Goal: Transaction & Acquisition: Purchase product/service

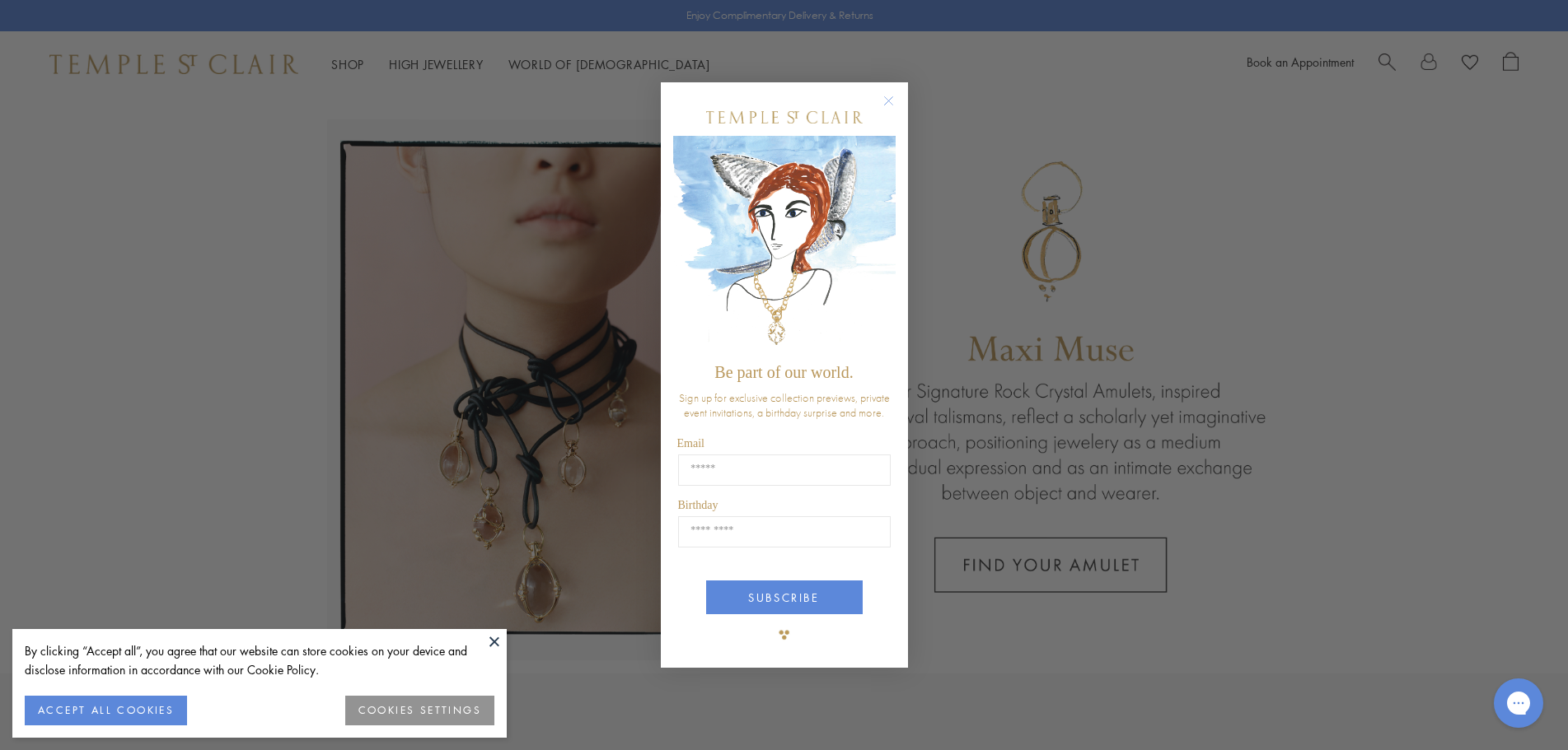
click at [890, 99] on circle "Close dialog" at bounding box center [888, 100] width 20 height 20
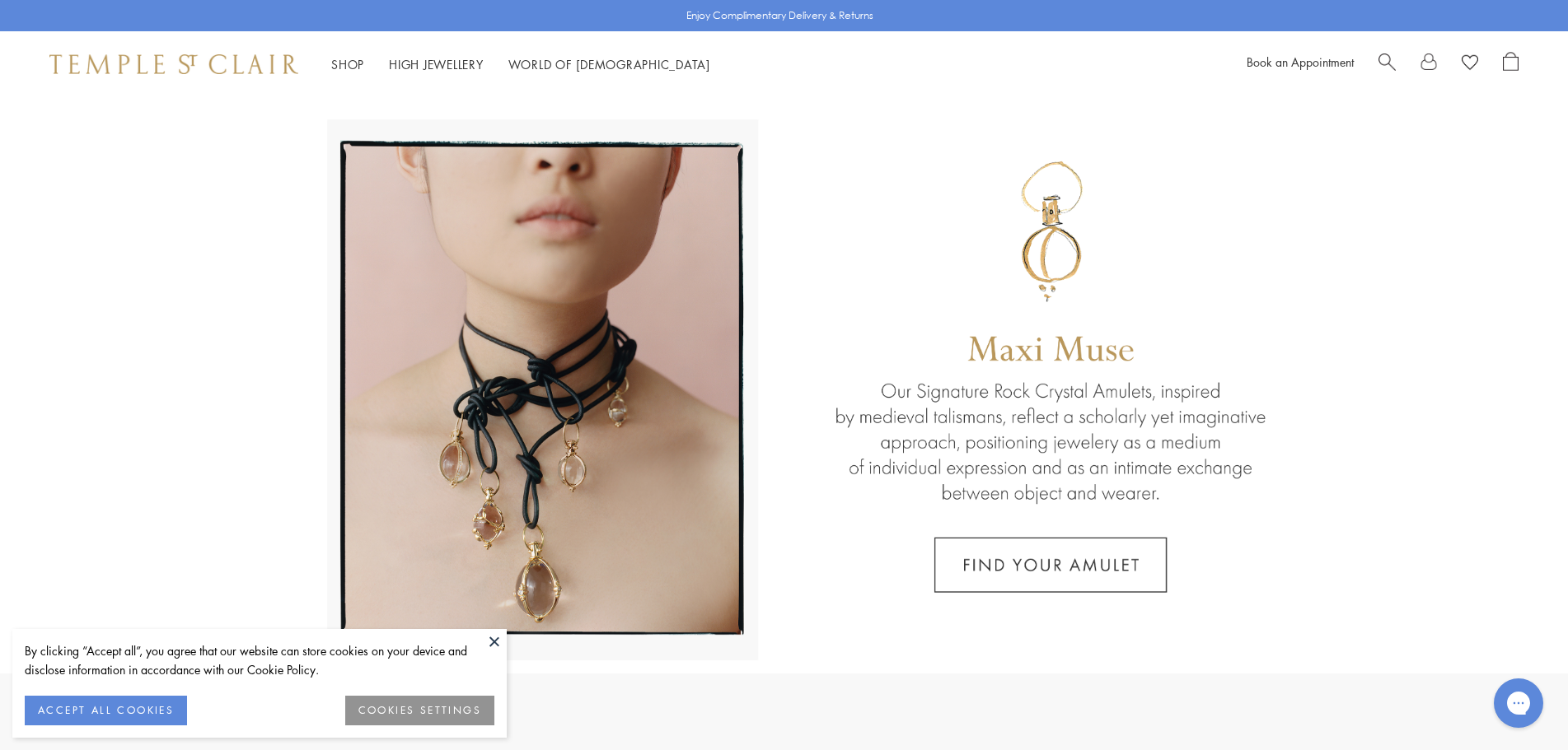
click at [497, 641] on button at bounding box center [494, 641] width 25 height 25
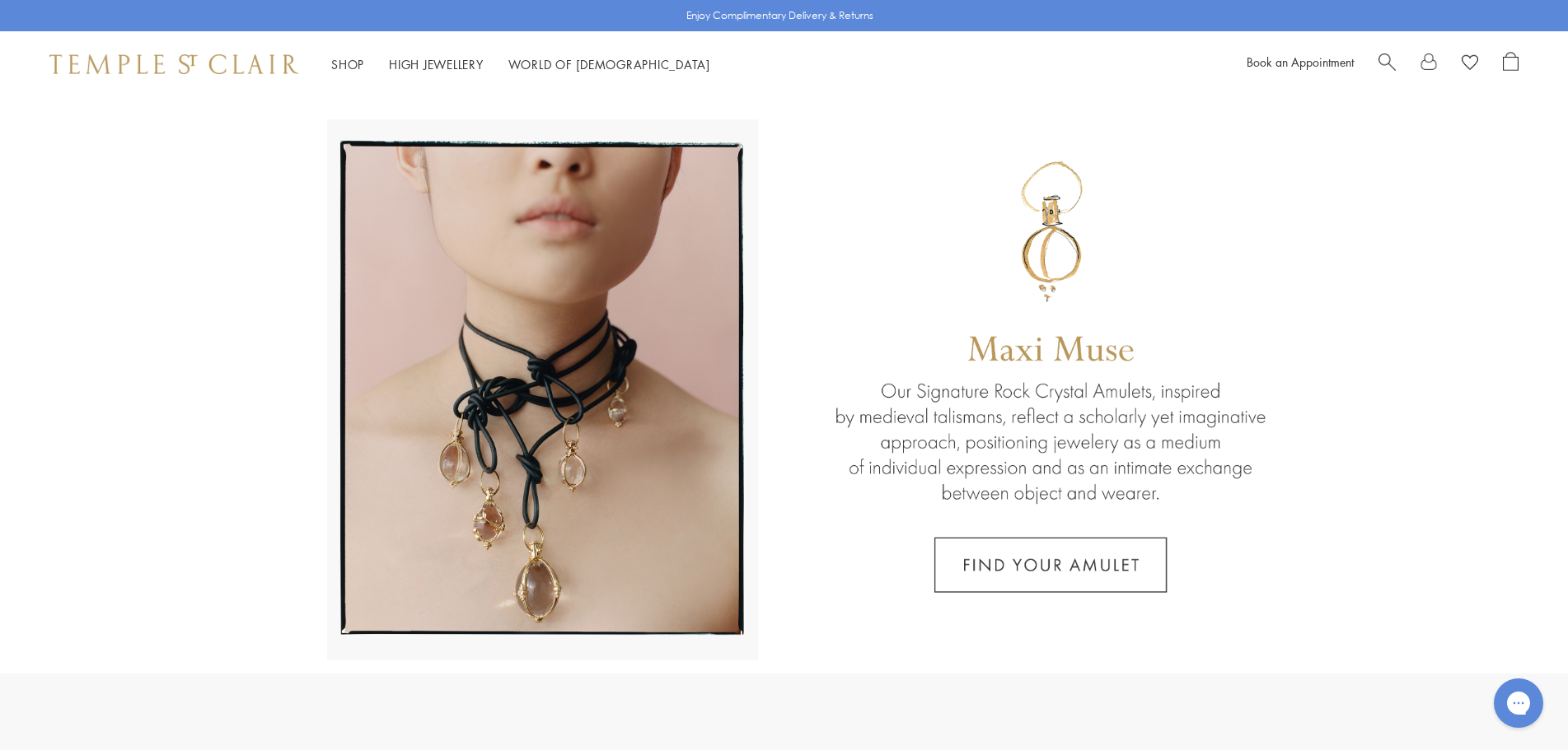
click at [1385, 56] on span "Search" at bounding box center [1387, 61] width 17 height 17
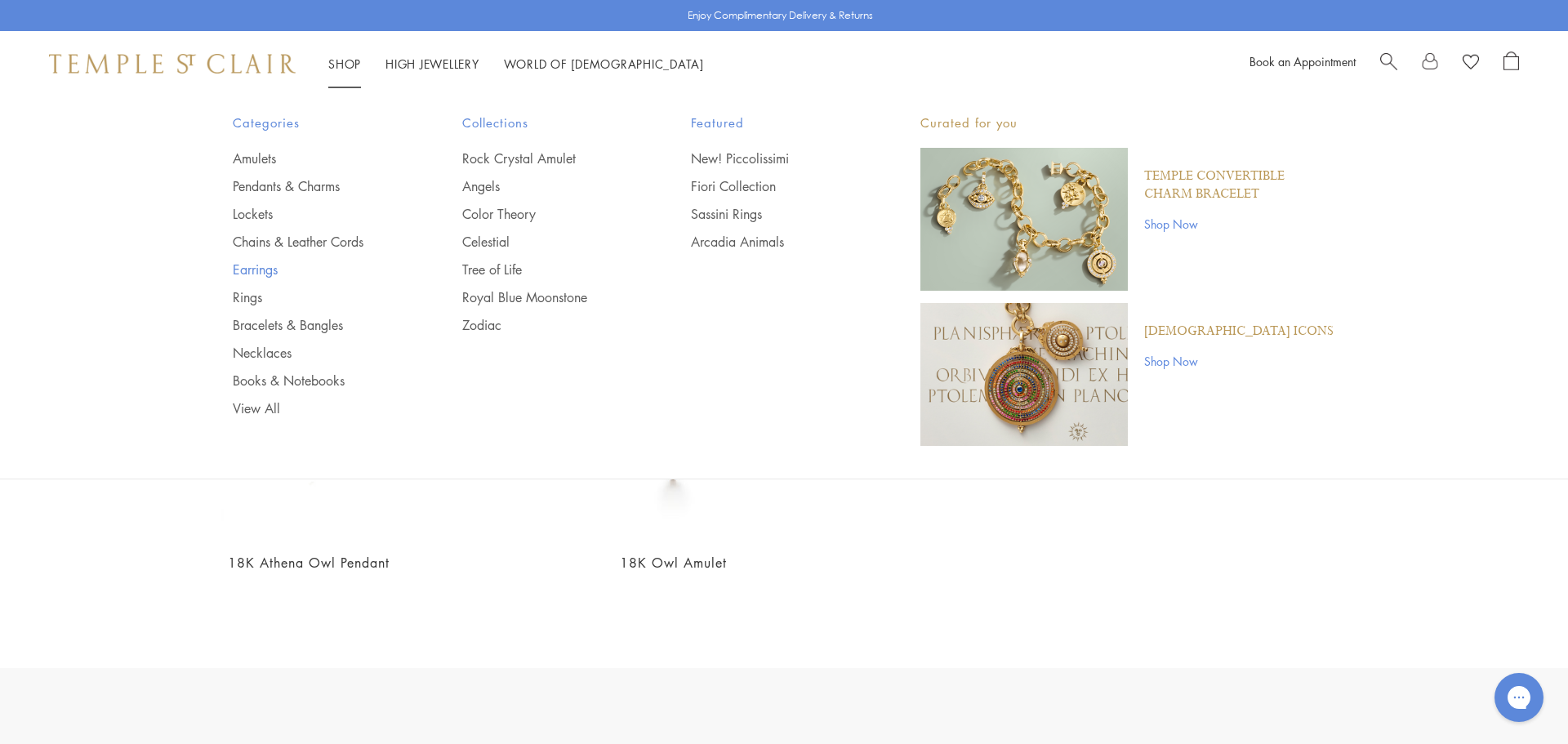
type input "******"
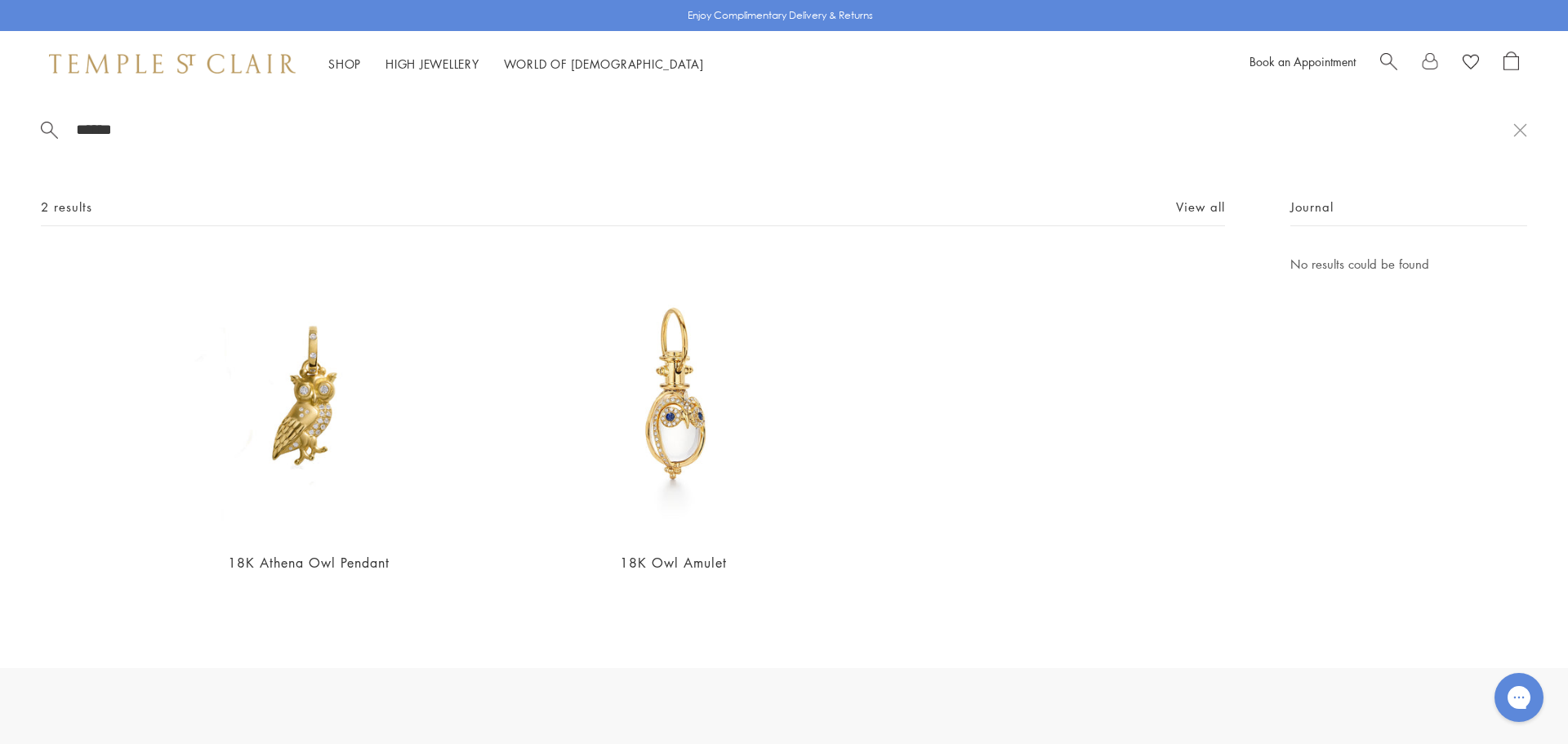
click at [263, 272] on link "Earrings" at bounding box center [315, 269] width 165 height 18
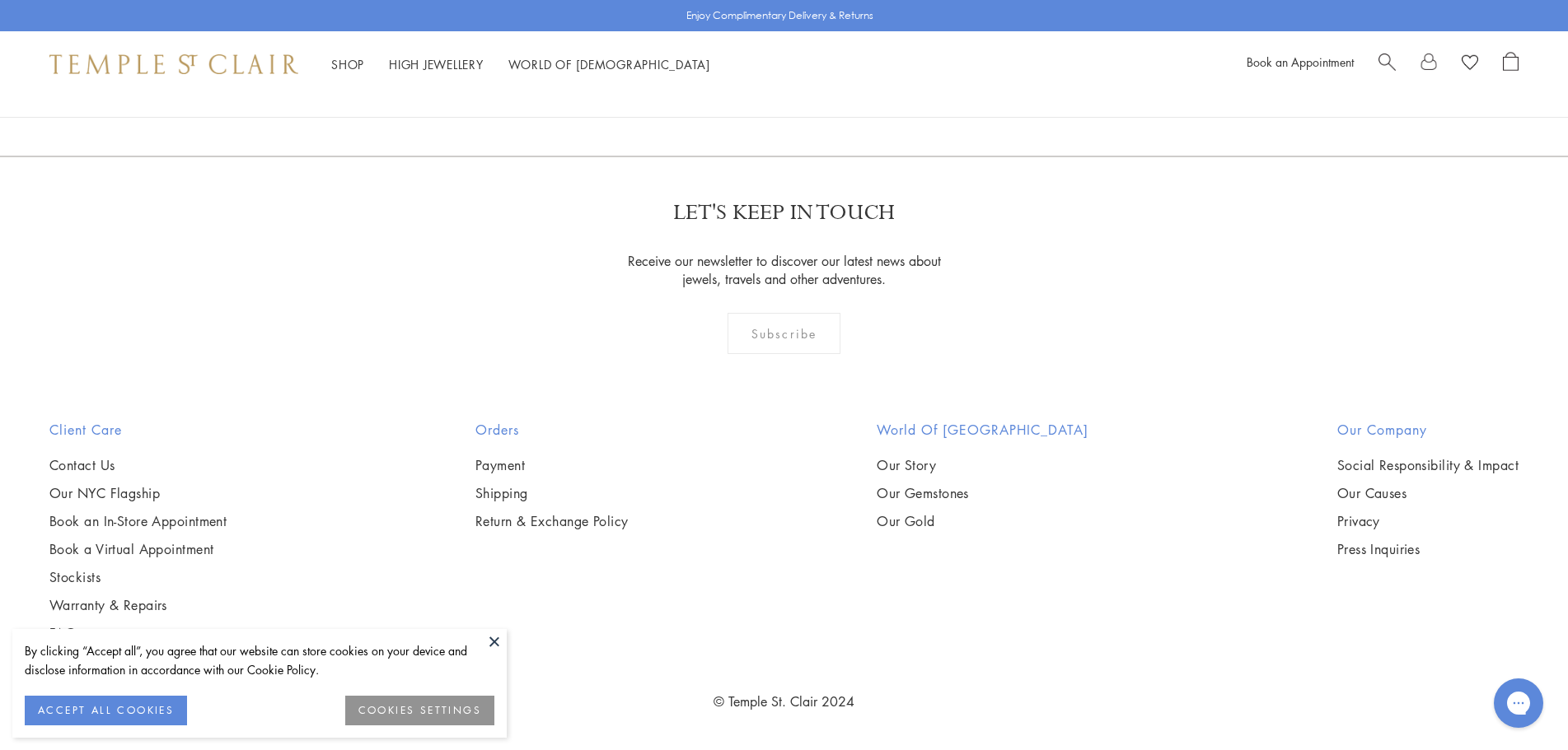
scroll to position [10461, 0]
click at [760, 90] on link "2" at bounding box center [758, 67] width 55 height 45
click at [841, 90] on link "3" at bounding box center [838, 67] width 55 height 45
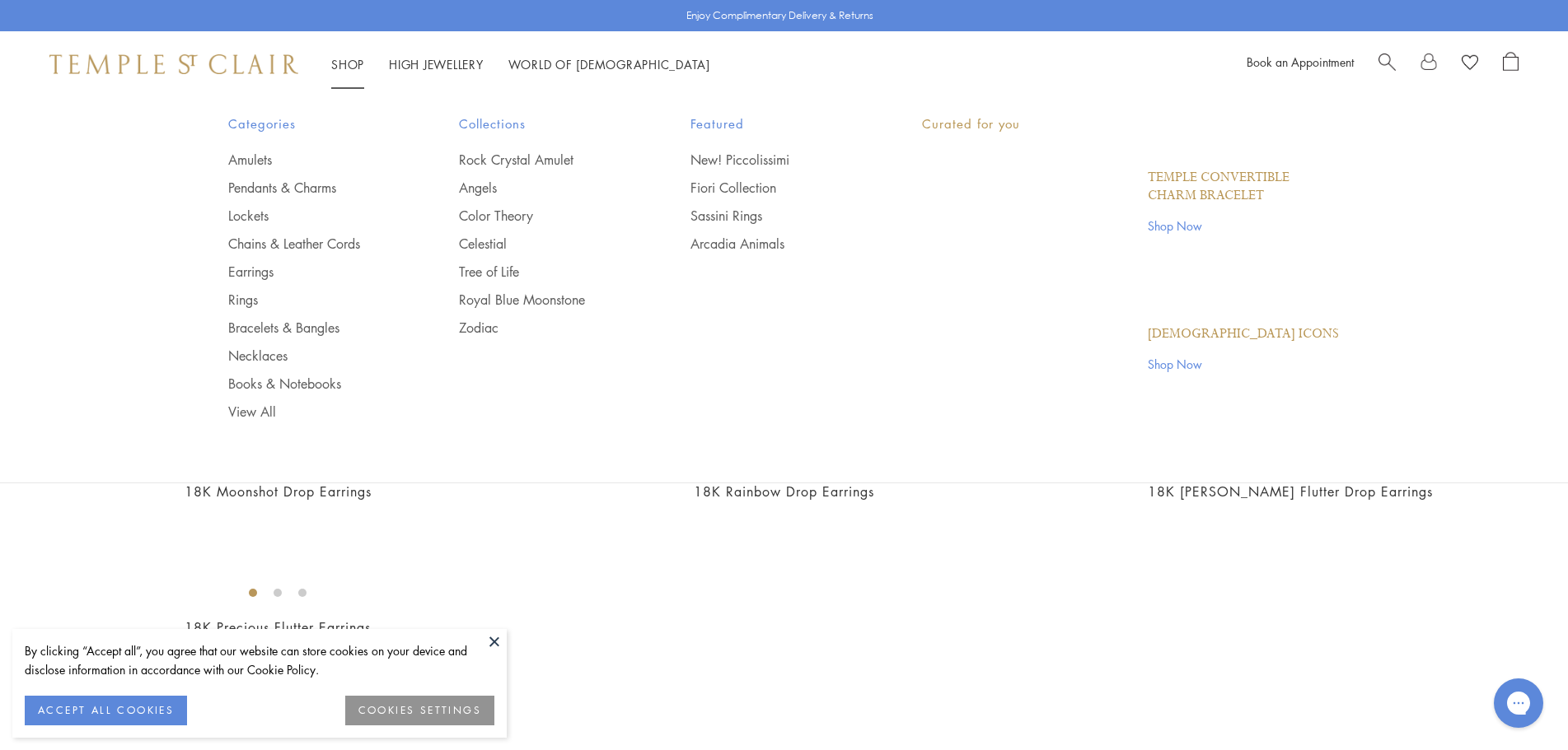
click at [346, 61] on link "Shop Shop" at bounding box center [347, 63] width 33 height 16
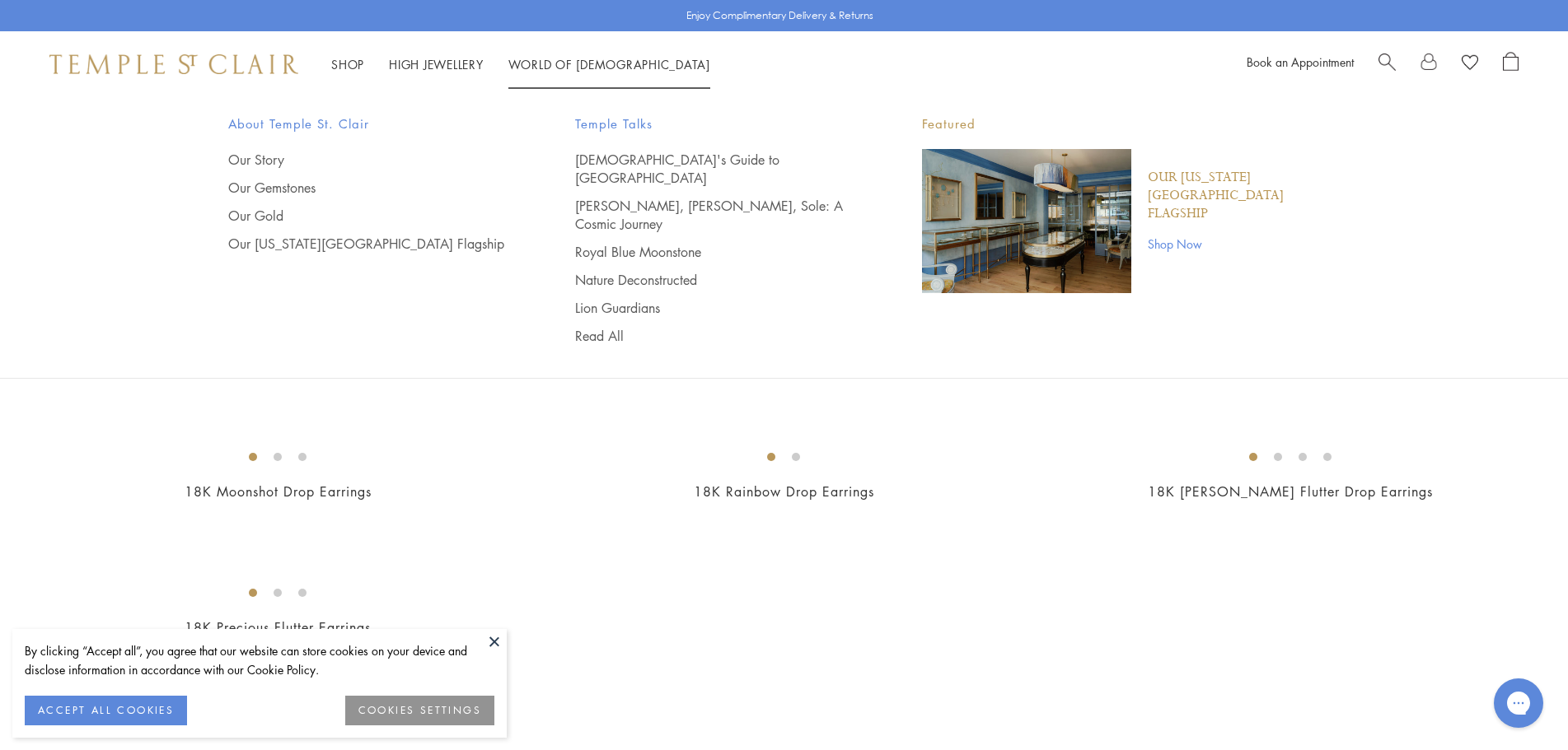
click at [1387, 61] on span "Search" at bounding box center [1387, 61] width 17 height 17
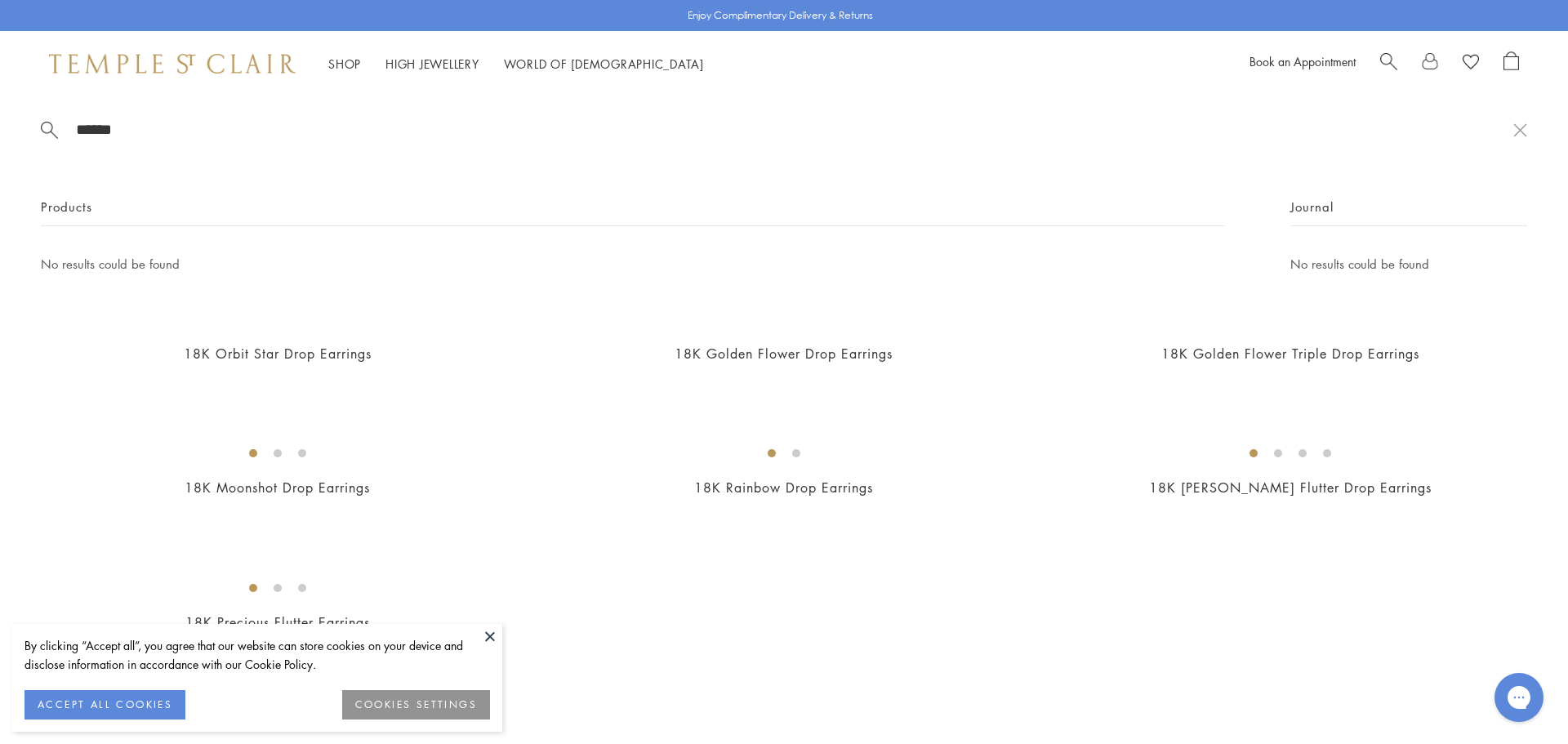
drag, startPoint x: 136, startPoint y: 131, endPoint x: 26, endPoint y: 107, distance: 112.6
click at [8, 116] on div "****** Products No results could be found Journal No results could be found" at bounding box center [784, 216] width 1568 height 239
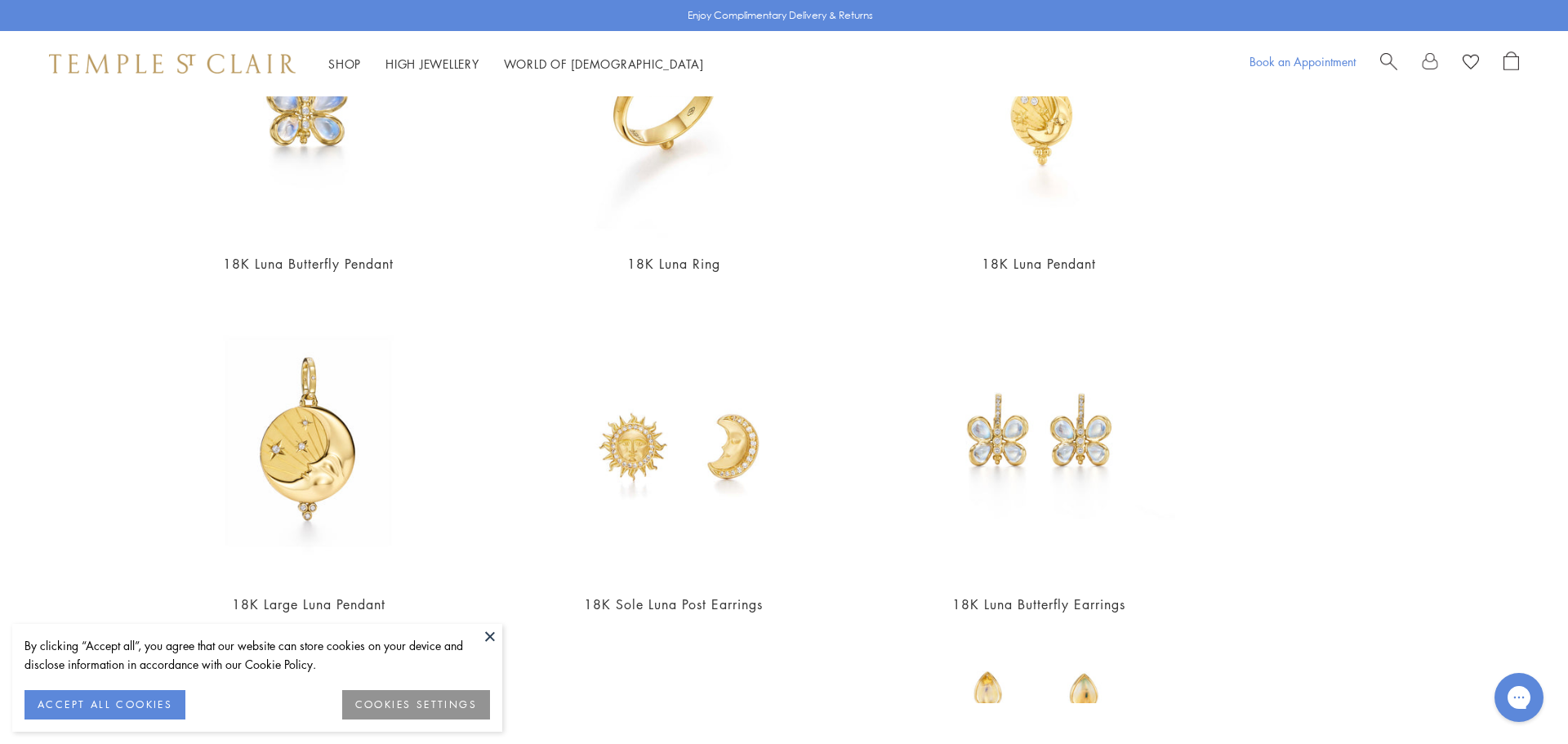
scroll to position [142, 0]
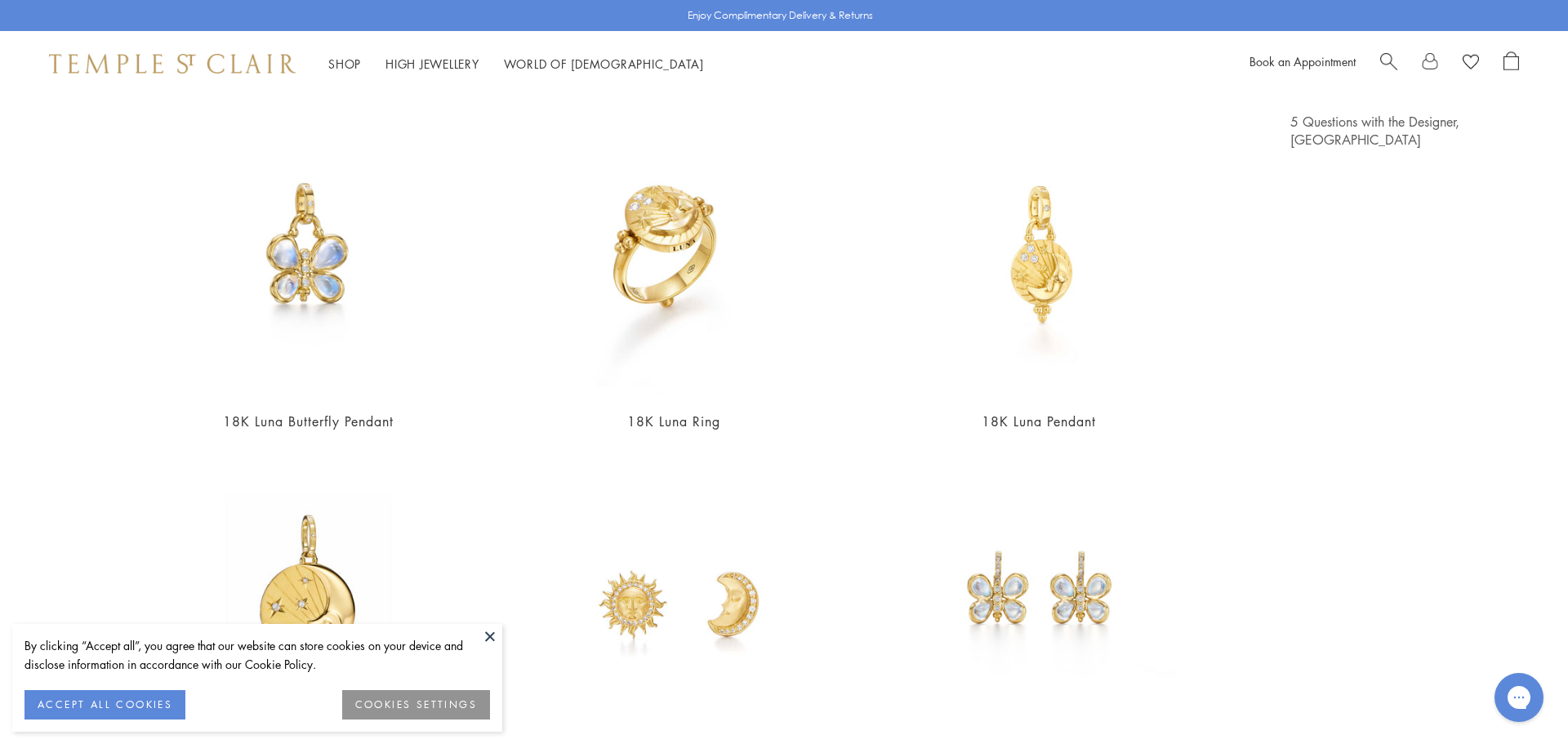
click at [1379, 61] on div "Book an Appointment" at bounding box center [1385, 64] width 270 height 25
click at [1398, 61] on div at bounding box center [1450, 64] width 139 height 25
click at [1385, 59] on span "Search" at bounding box center [1389, 60] width 17 height 17
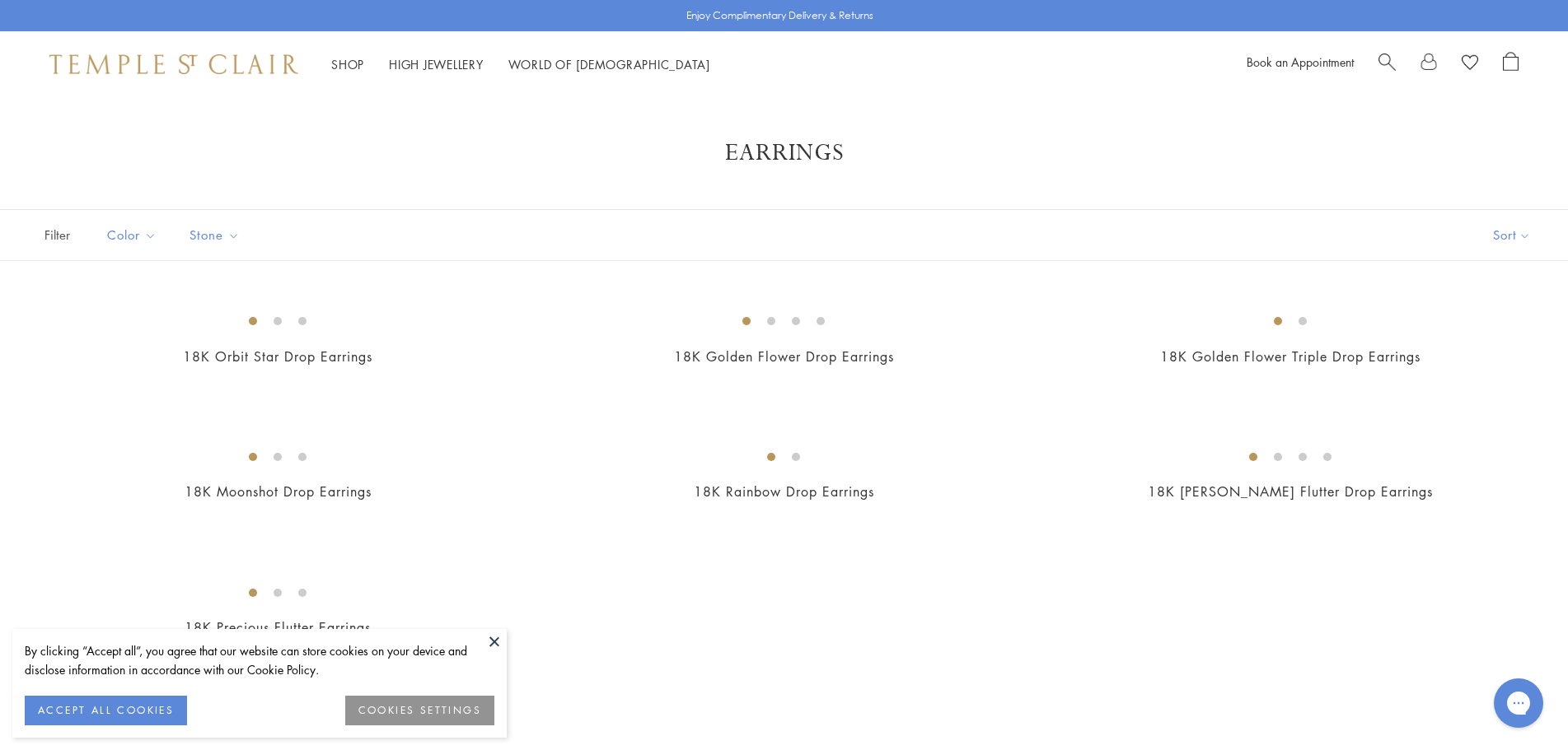
click at [1394, 60] on span "Search" at bounding box center [1387, 61] width 17 height 17
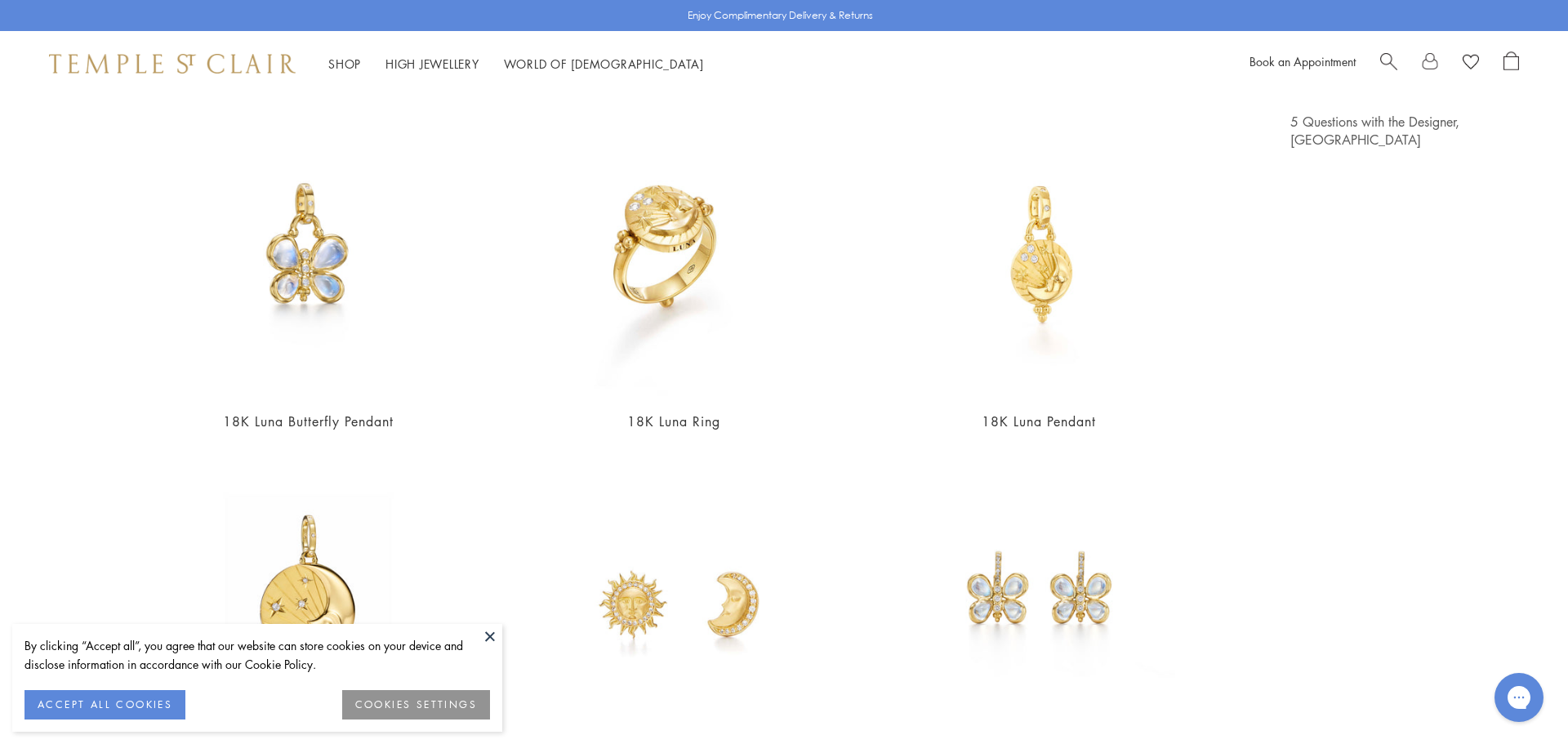
scroll to position [0, 0]
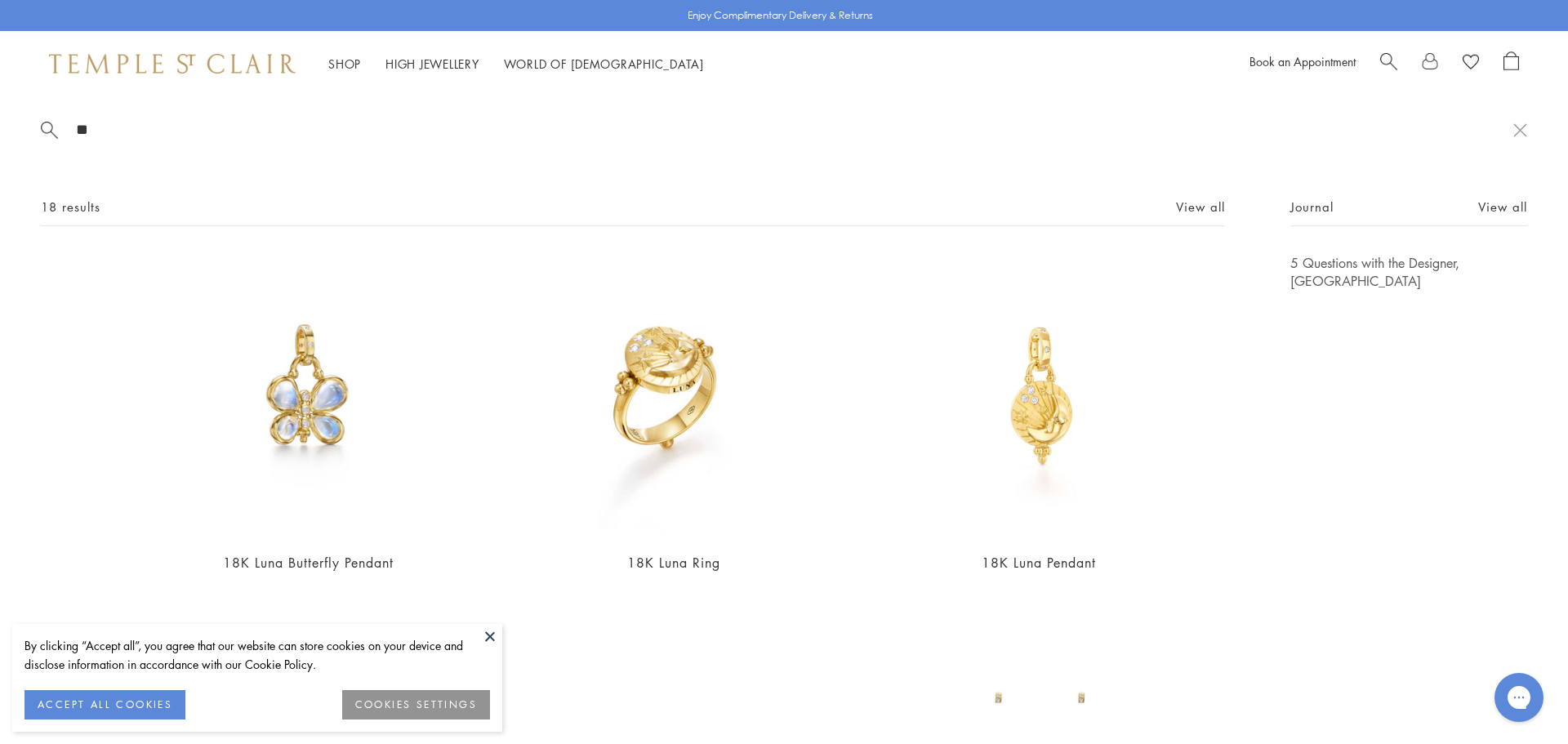
type input "*"
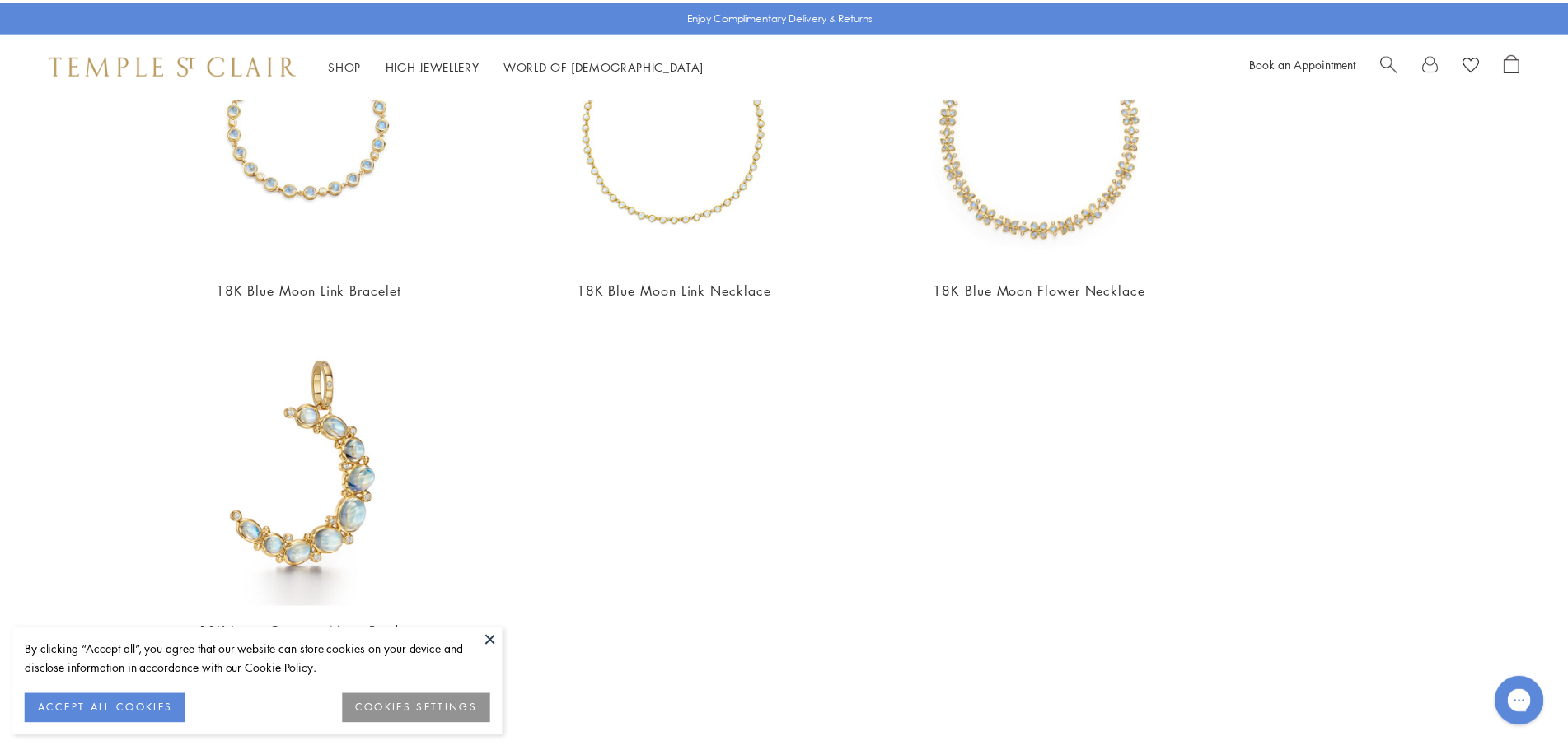
scroll to position [966, 0]
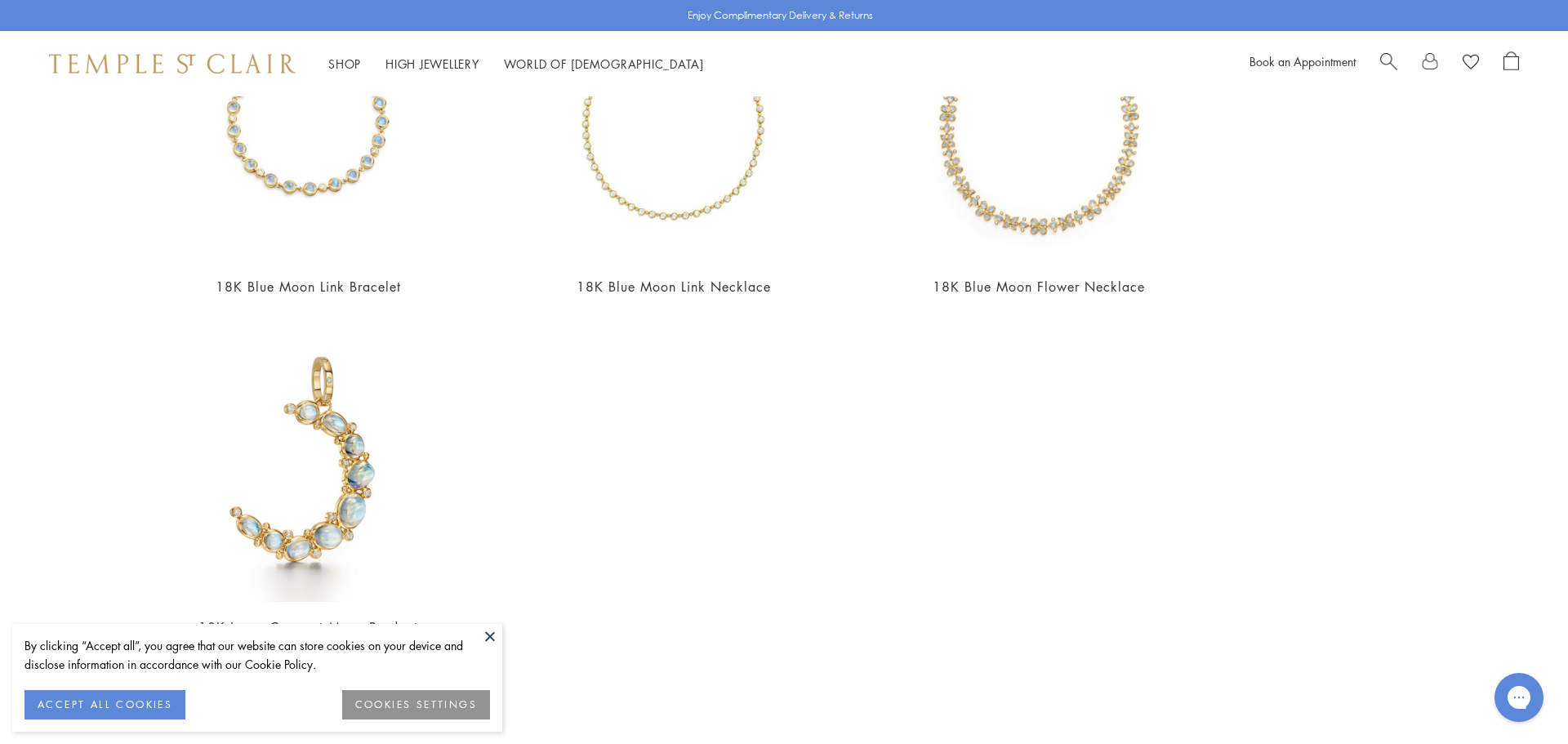
click at [1389, 59] on span "Search" at bounding box center [1389, 60] width 17 height 17
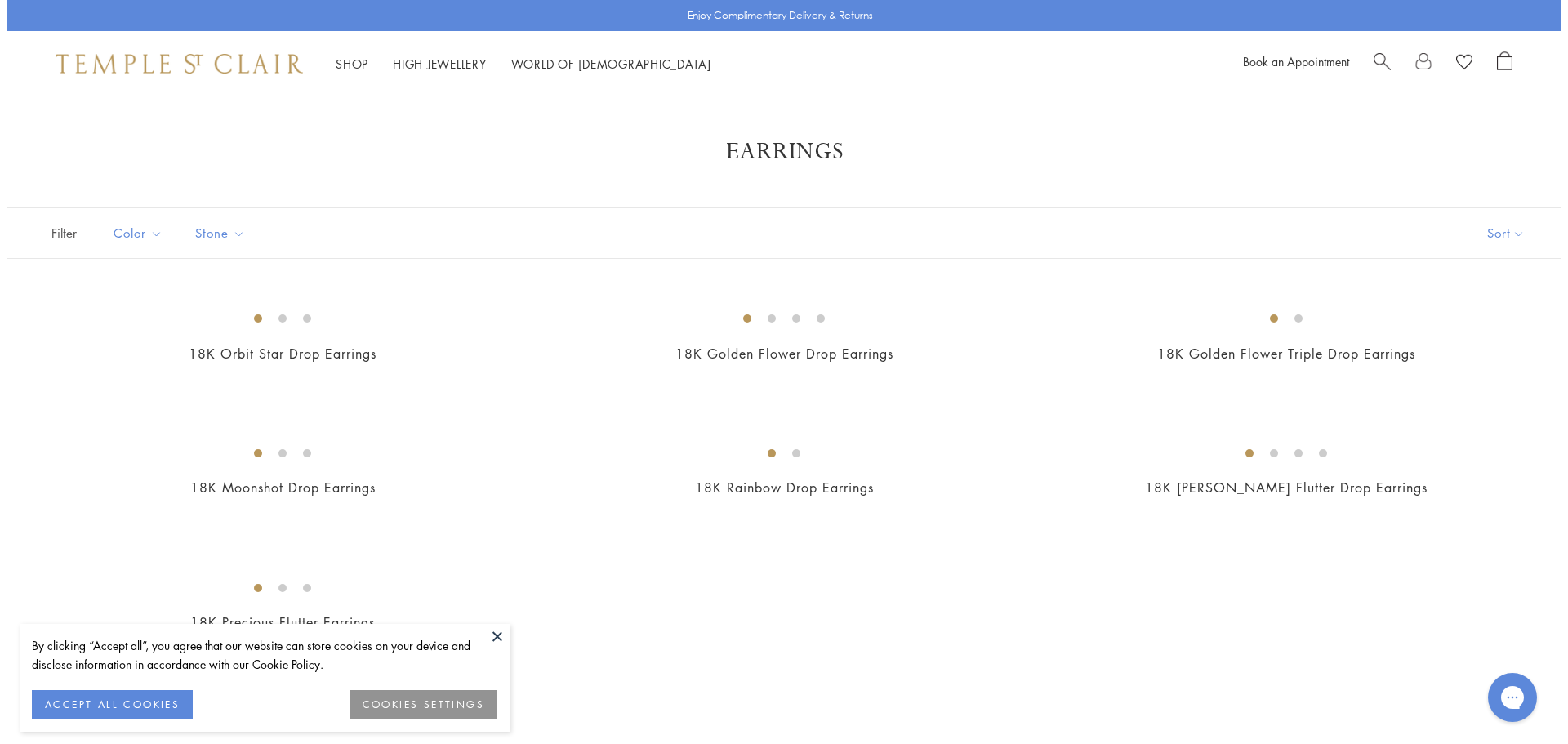
scroll to position [940, 0]
click at [1364, 58] on div "Book an Appointment" at bounding box center [1370, 64] width 270 height 25
click at [1367, 58] on span "Search" at bounding box center [1375, 60] width 17 height 17
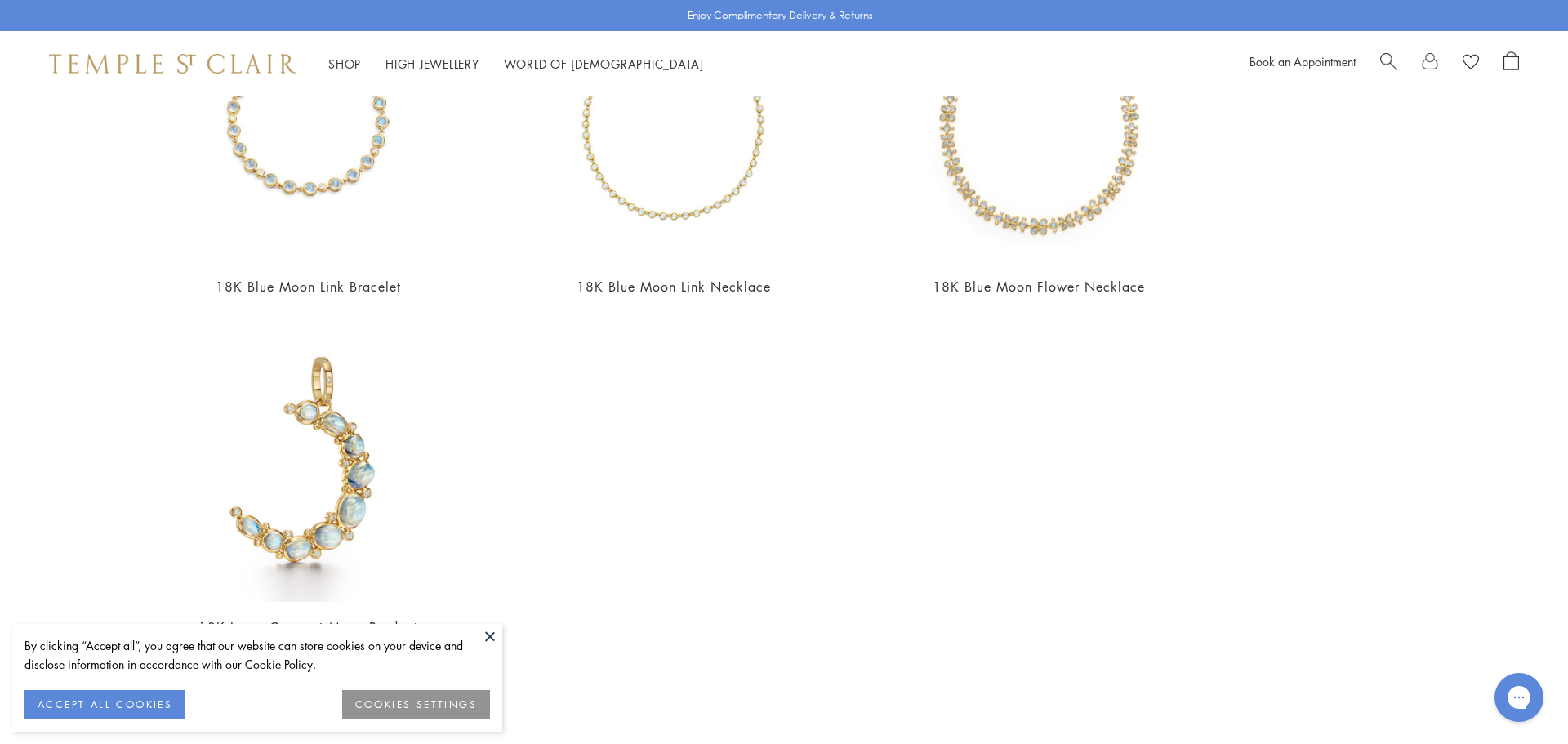
scroll to position [0, 0]
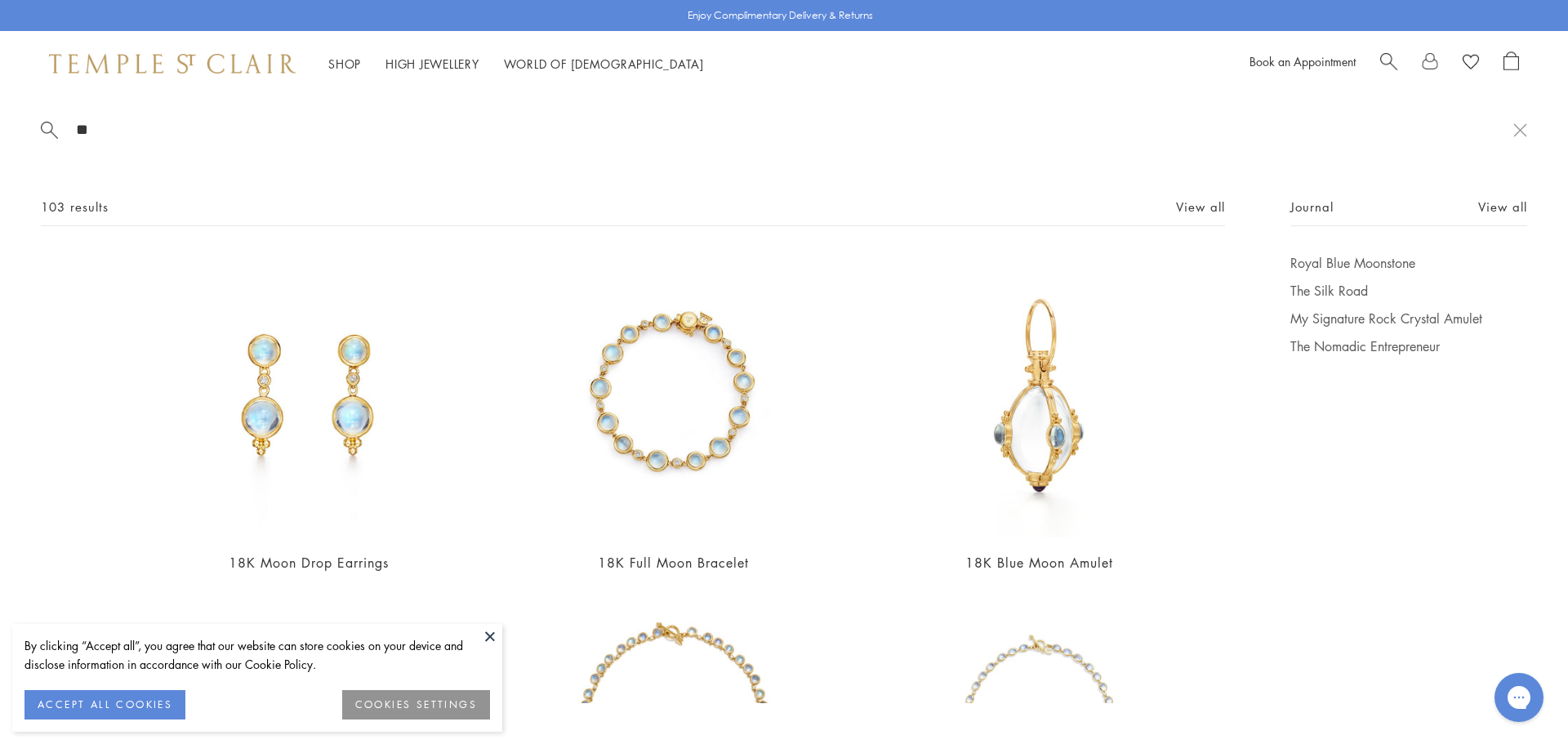
type input "*"
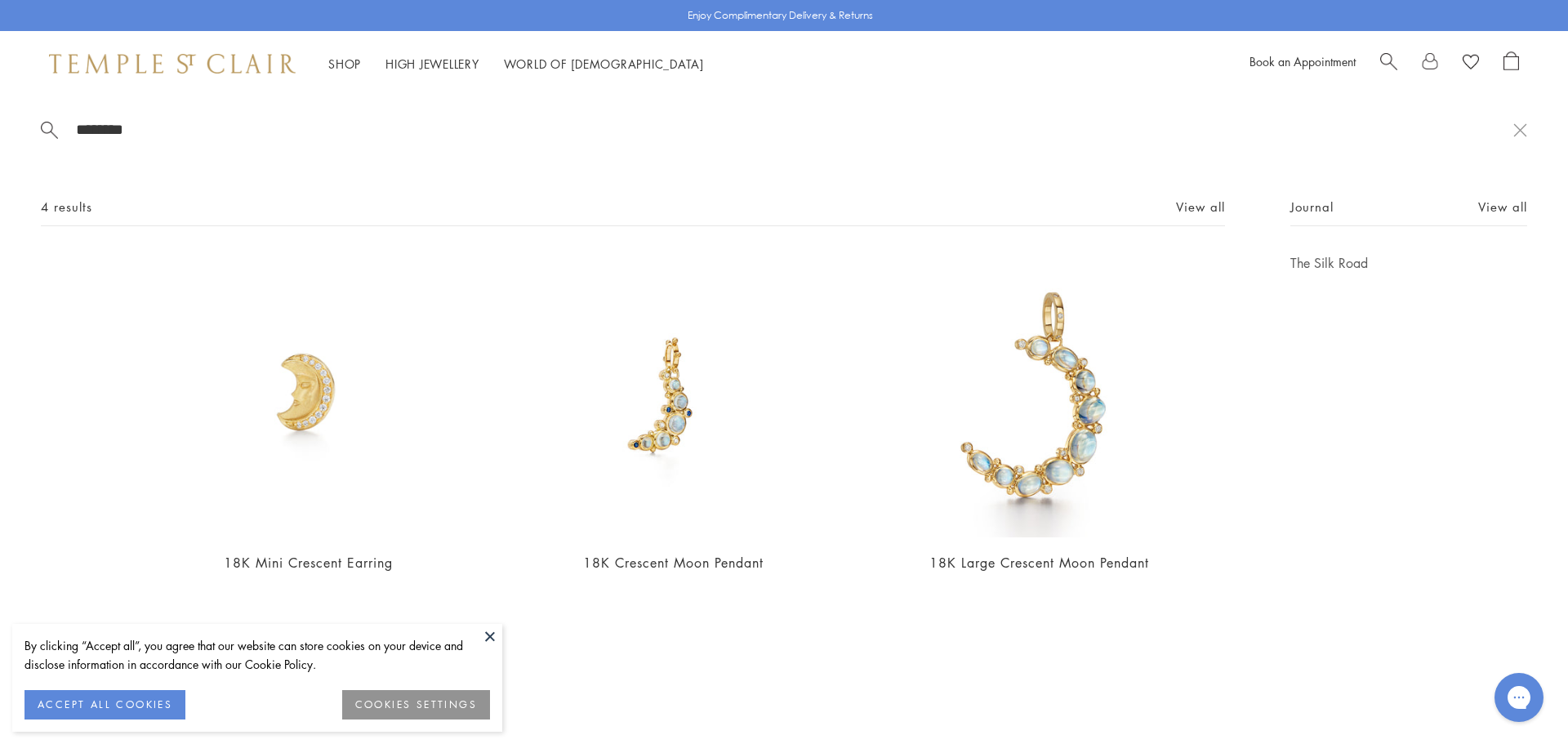
type input "********"
